Goal: Information Seeking & Learning: Learn about a topic

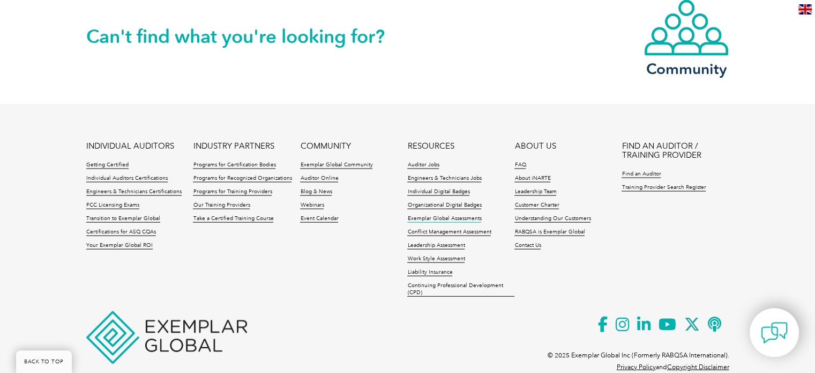
scroll to position [2391, 0]
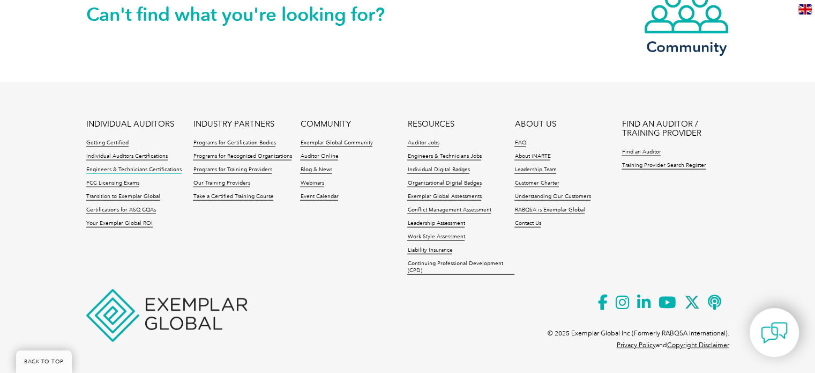
click at [131, 168] on link "Engineers & Technicians Certifications" at bounding box center [133, 170] width 95 height 8
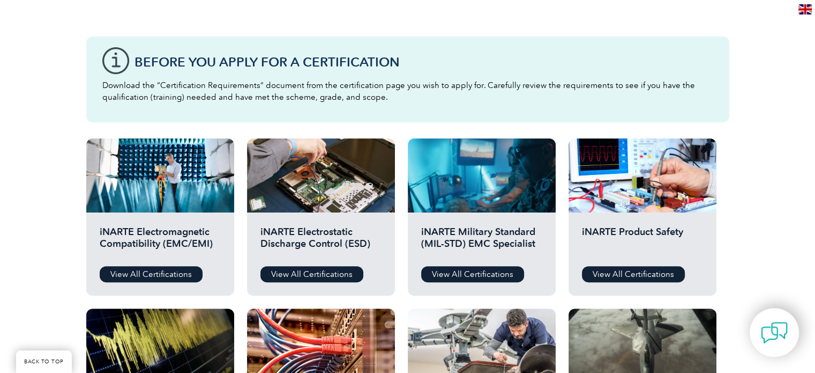
scroll to position [322, 0]
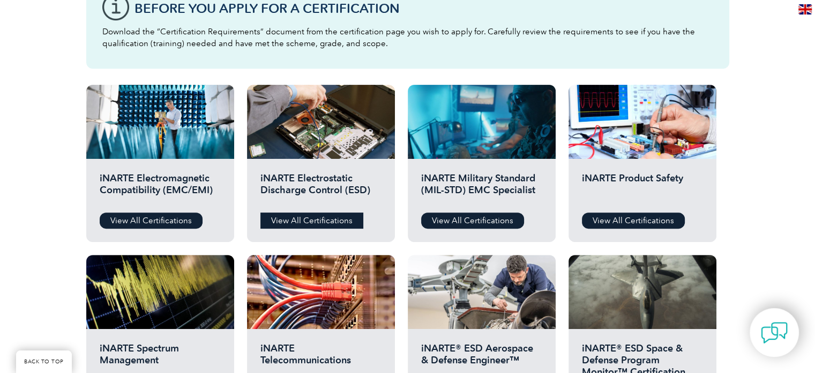
click at [311, 221] on link "View All Certifications" at bounding box center [312, 220] width 103 height 16
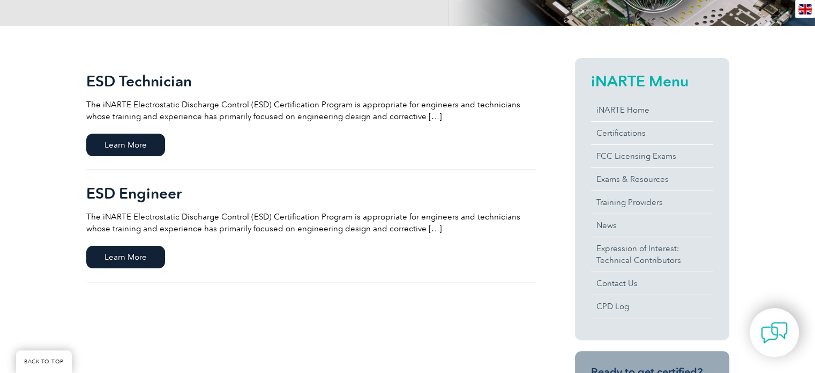
scroll to position [214, 0]
click at [135, 150] on span "Learn More" at bounding box center [125, 145] width 79 height 23
click at [131, 251] on span "Learn More" at bounding box center [125, 257] width 79 height 23
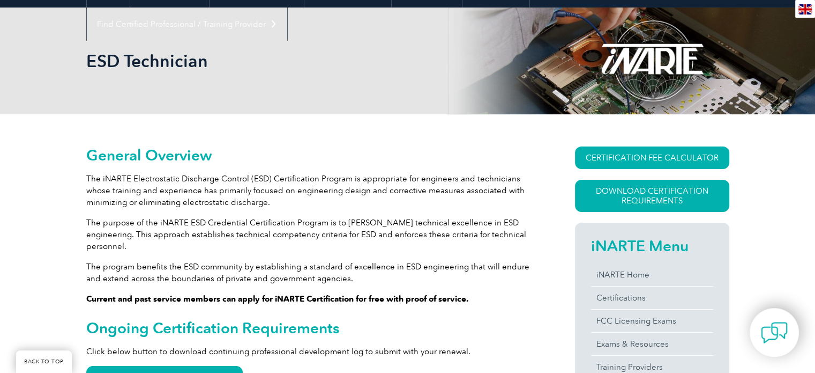
scroll to position [214, 0]
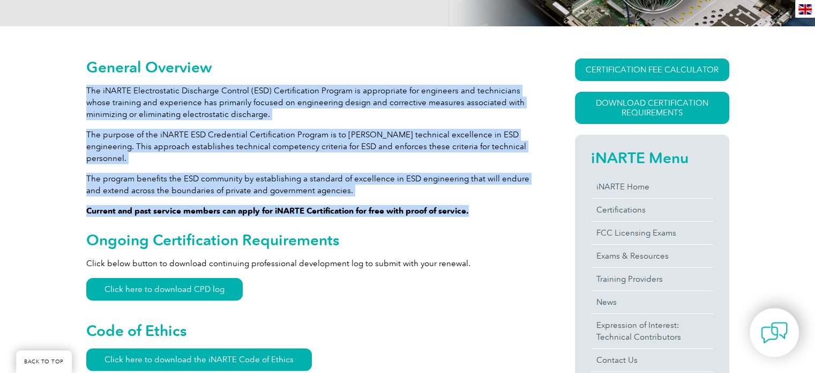
drag, startPoint x: 88, startPoint y: 87, endPoint x: 477, endPoint y: 201, distance: 405.3
copy div "The iNARTE Electrostatic Discharge Control (ESD) Certification Program is appro…"
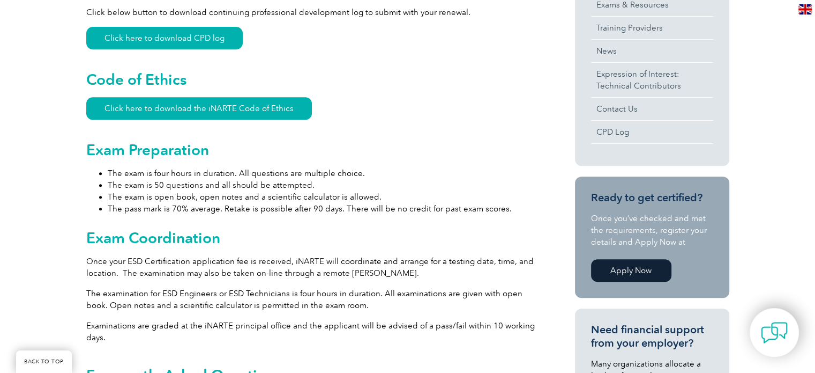
scroll to position [482, 0]
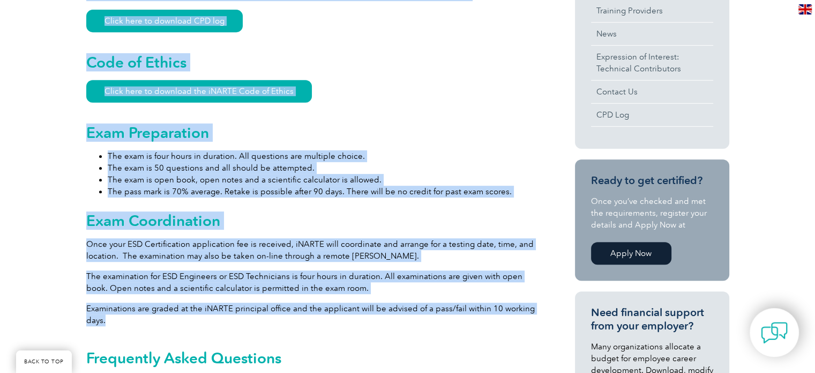
drag, startPoint x: 84, startPoint y: 115, endPoint x: 120, endPoint y: 311, distance: 200.1
click at [120, 312] on div "General Overview The iNARTE Electrostatic Discharge Control (ESD) Certification…" at bounding box center [407, 270] width 815 height 1025
click at [103, 150] on ul "The exam is four hours in duration. All questions are multiple choice. The exam…" at bounding box center [311, 173] width 450 height 47
click at [105, 128] on h2 "Exam Preparation" at bounding box center [311, 132] width 450 height 17
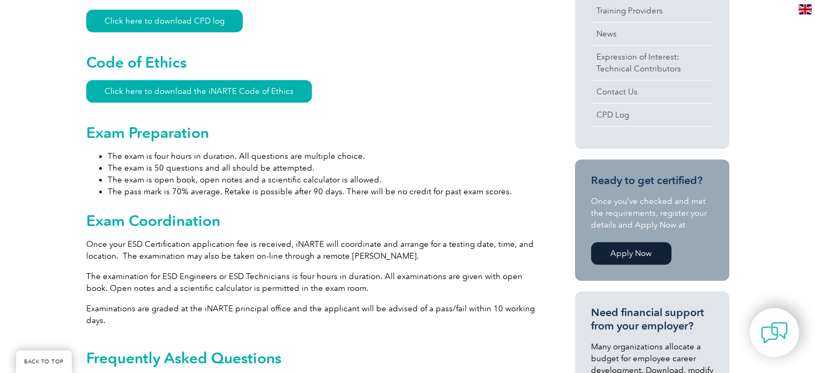
click at [84, 115] on div "General Overview The iNARTE Electrostatic Discharge Control (ESD) Certification…" at bounding box center [407, 270] width 815 height 1025
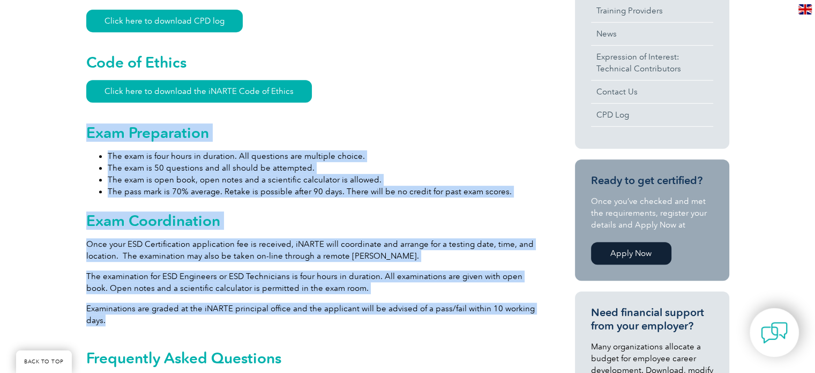
drag, startPoint x: 87, startPoint y: 121, endPoint x: 135, endPoint y: 310, distance: 194.5
click at [135, 310] on div "General Overview The iNARTE Electrostatic Discharge Control (ESD) Certification…" at bounding box center [311, 267] width 450 height 955
copy div "Exam Preparation The exam is four hours in duration. All questions are multiple…"
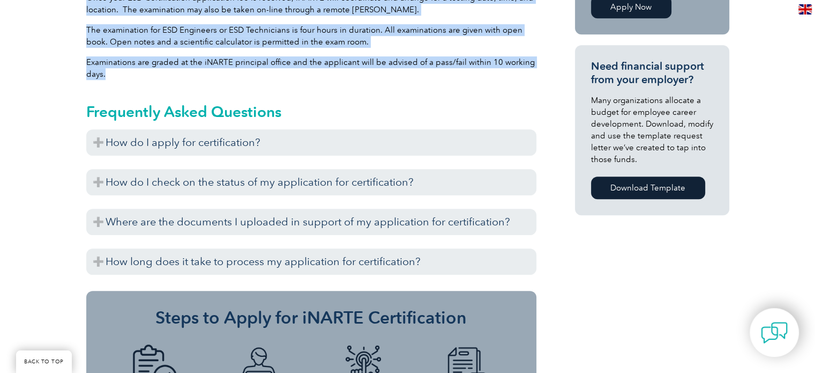
scroll to position [751, 0]
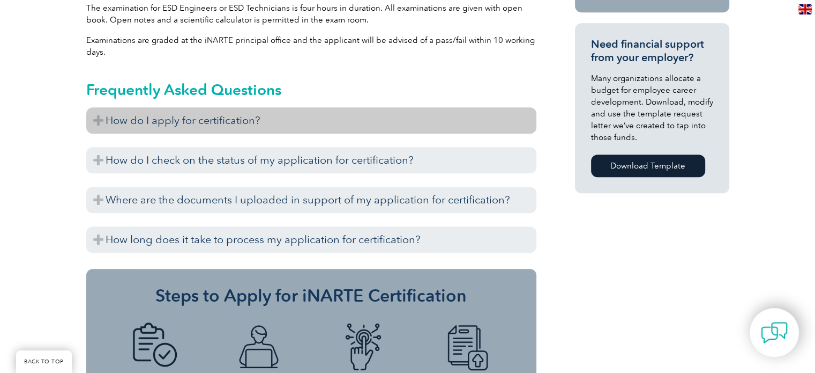
click at [343, 109] on h3 "How do I apply for certification?" at bounding box center [311, 120] width 450 height 26
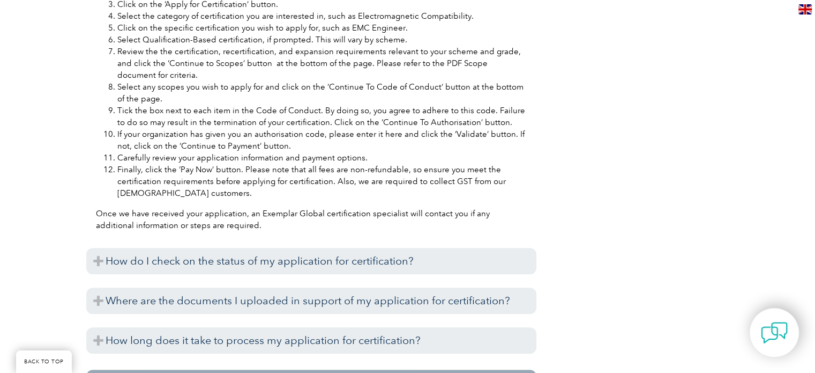
scroll to position [1126, 0]
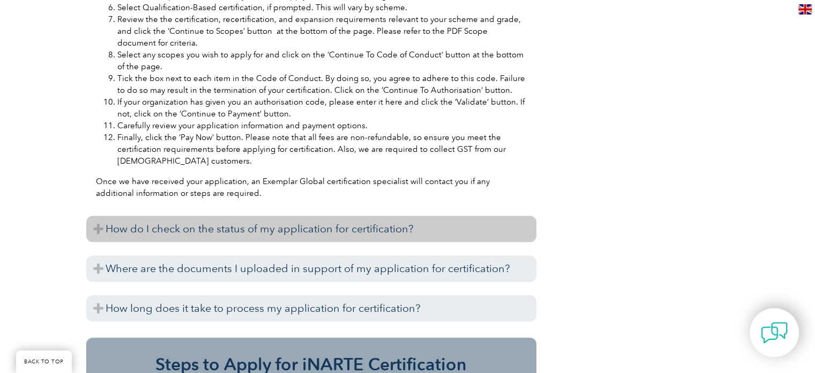
click at [341, 218] on h3 "How do I check on the status of my application for certification?" at bounding box center [311, 229] width 450 height 26
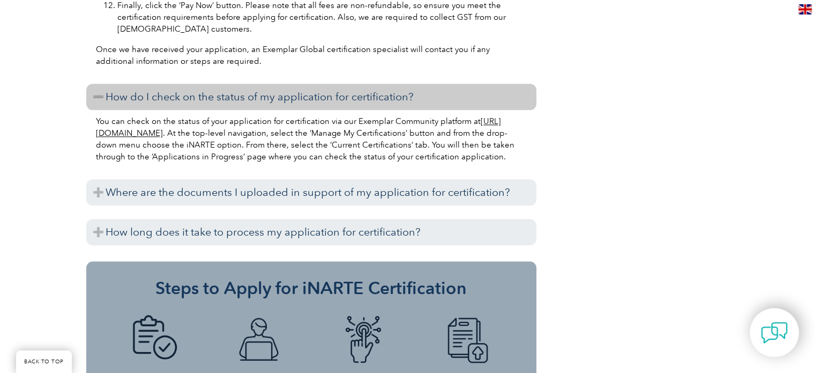
scroll to position [1287, 0]
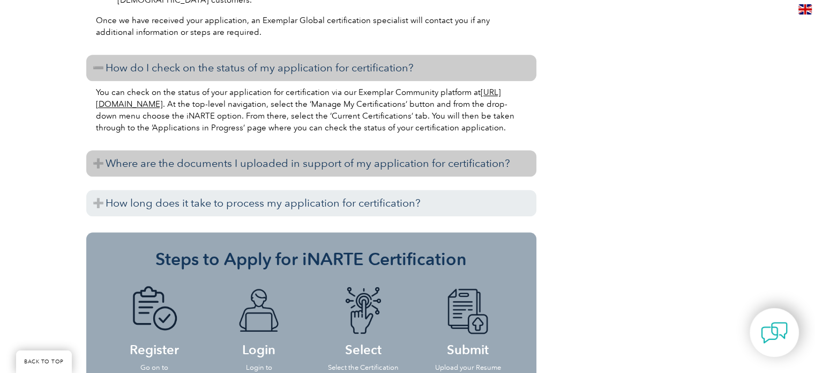
click at [337, 165] on h3 "Where are the documents I uploaded in support of my application for certificati…" at bounding box center [311, 163] width 450 height 26
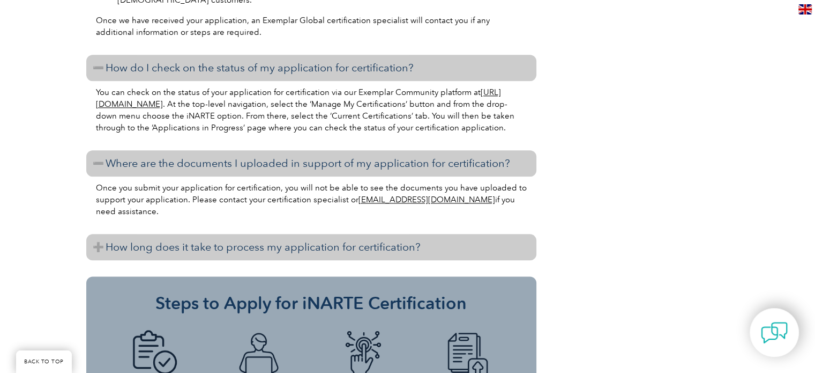
click at [344, 252] on h3 "How long does it take to process my application for certification?" at bounding box center [311, 247] width 450 height 26
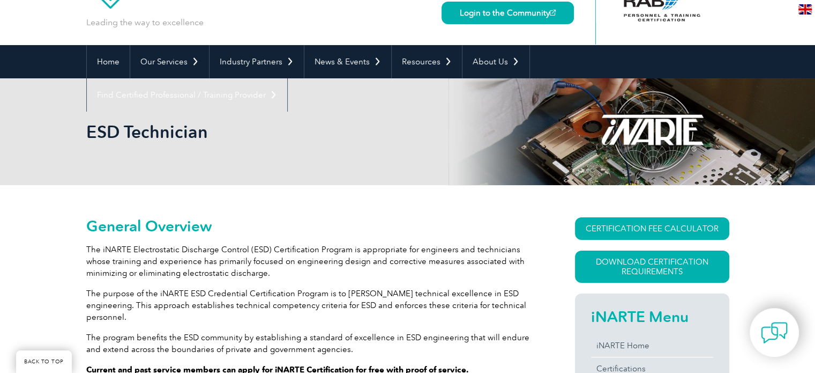
scroll to position [0, 0]
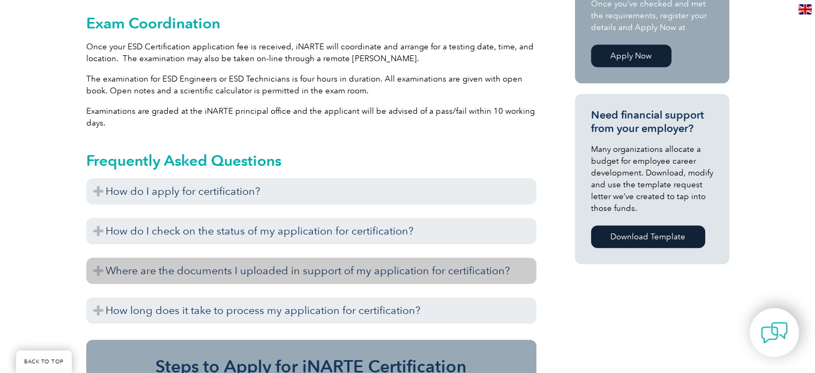
scroll to position [686, 0]
